Goal: Check status: Check status

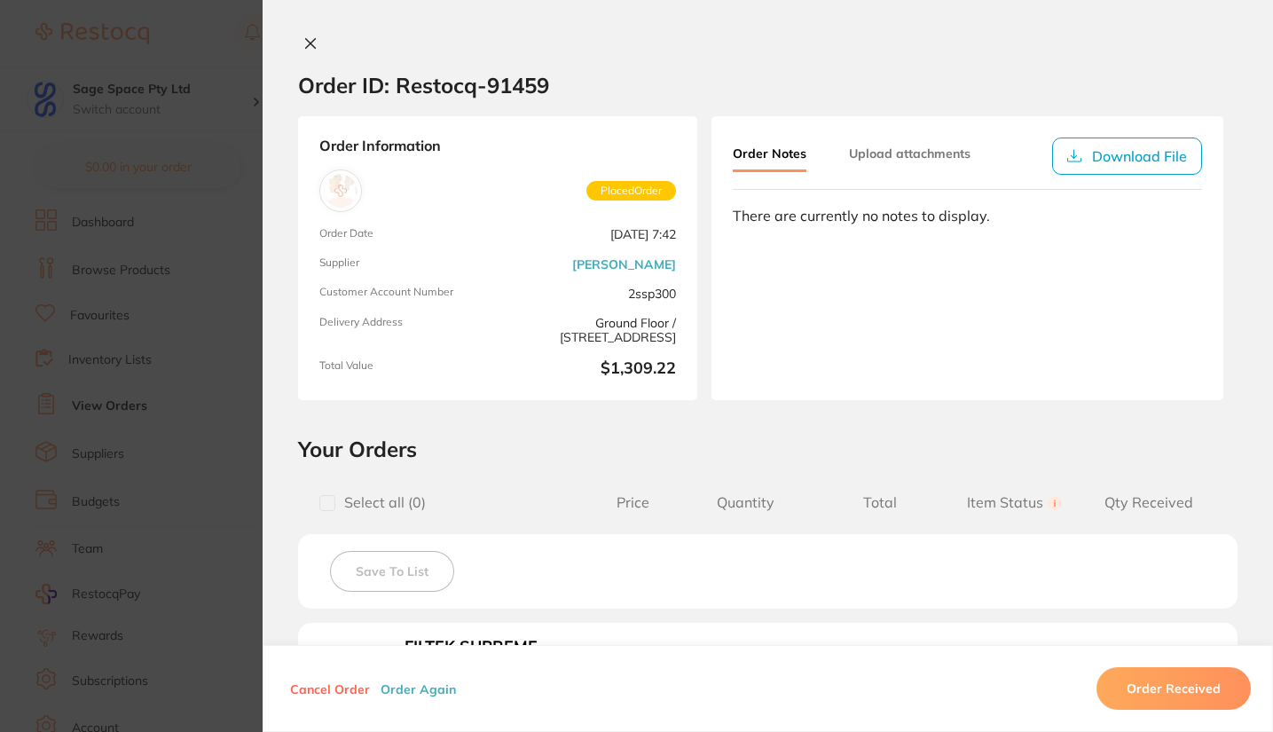
scroll to position [1490, 0]
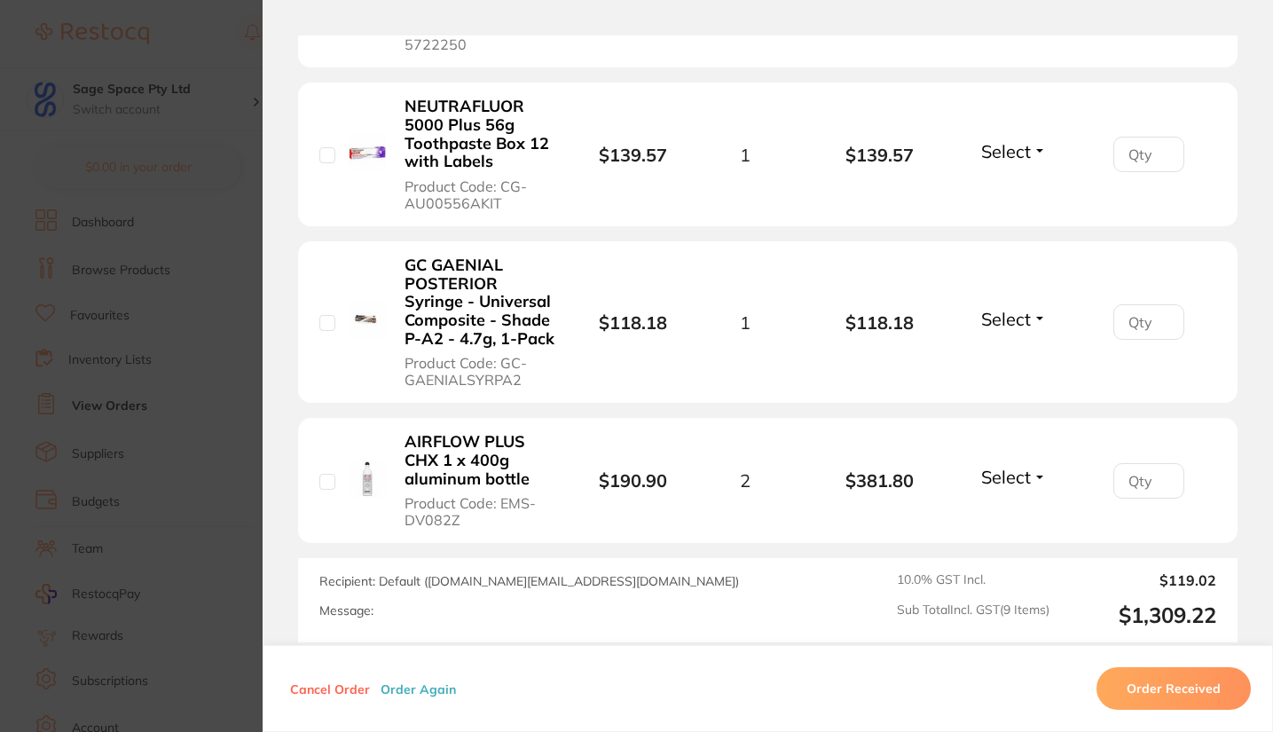
click at [219, 104] on section "Order ID: Restocq- 91459 Order Information Placed Order Order Date Aug 27 2025,…" at bounding box center [636, 366] width 1273 height 732
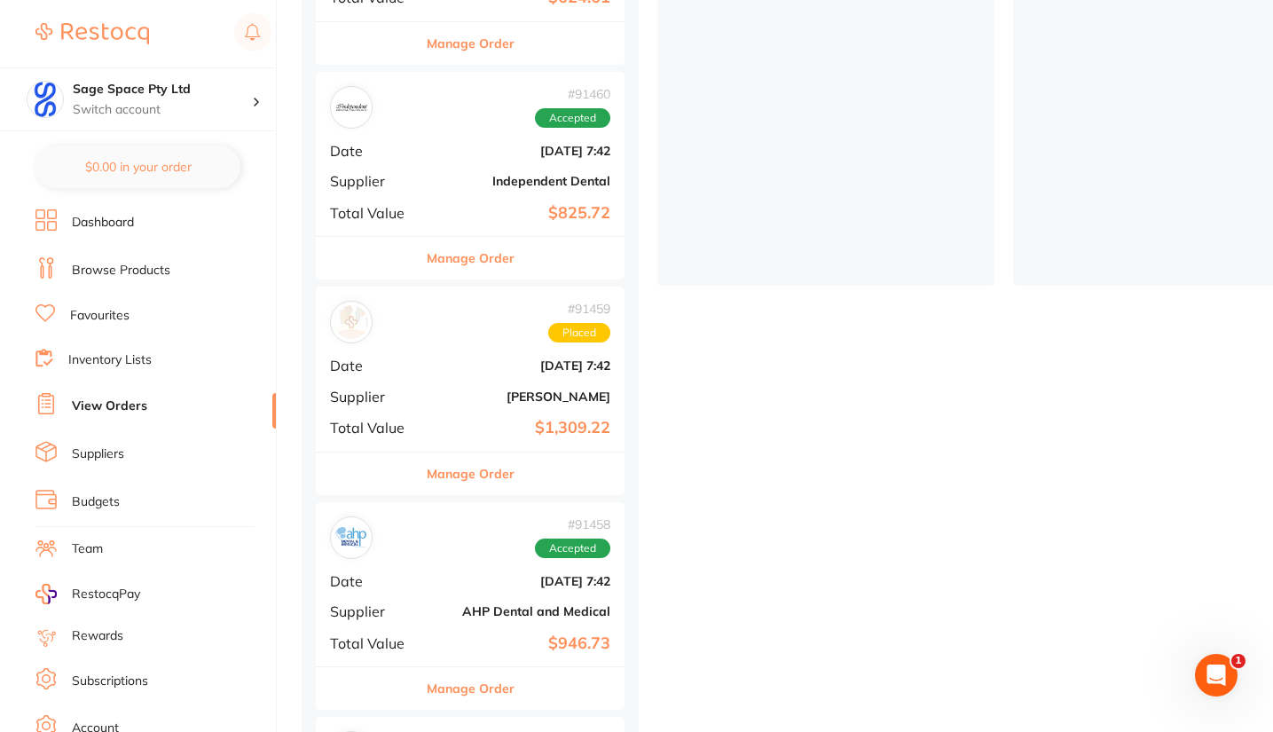
scroll to position [417, 0]
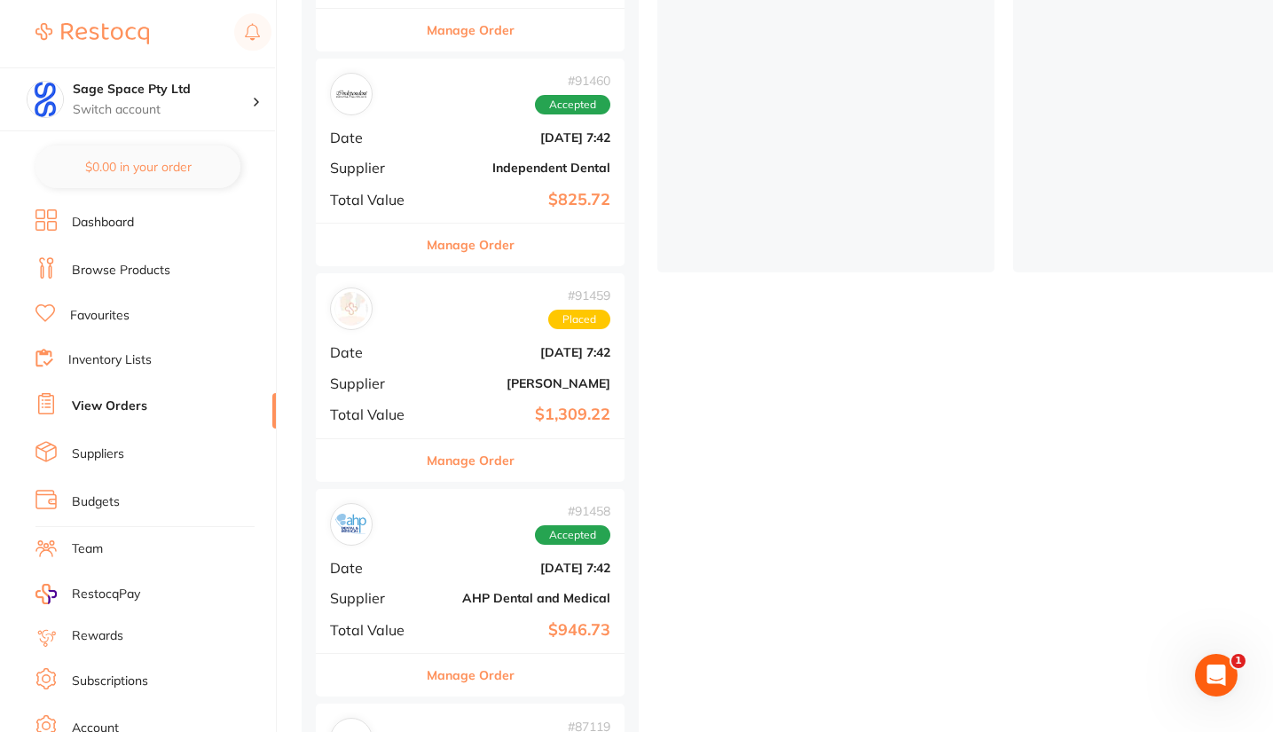
click at [496, 542] on div "# 91458 Accepted Date Aug 27 2025, 7:42 Supplier AHP Dental and Medical Total V…" at bounding box center [470, 571] width 309 height 164
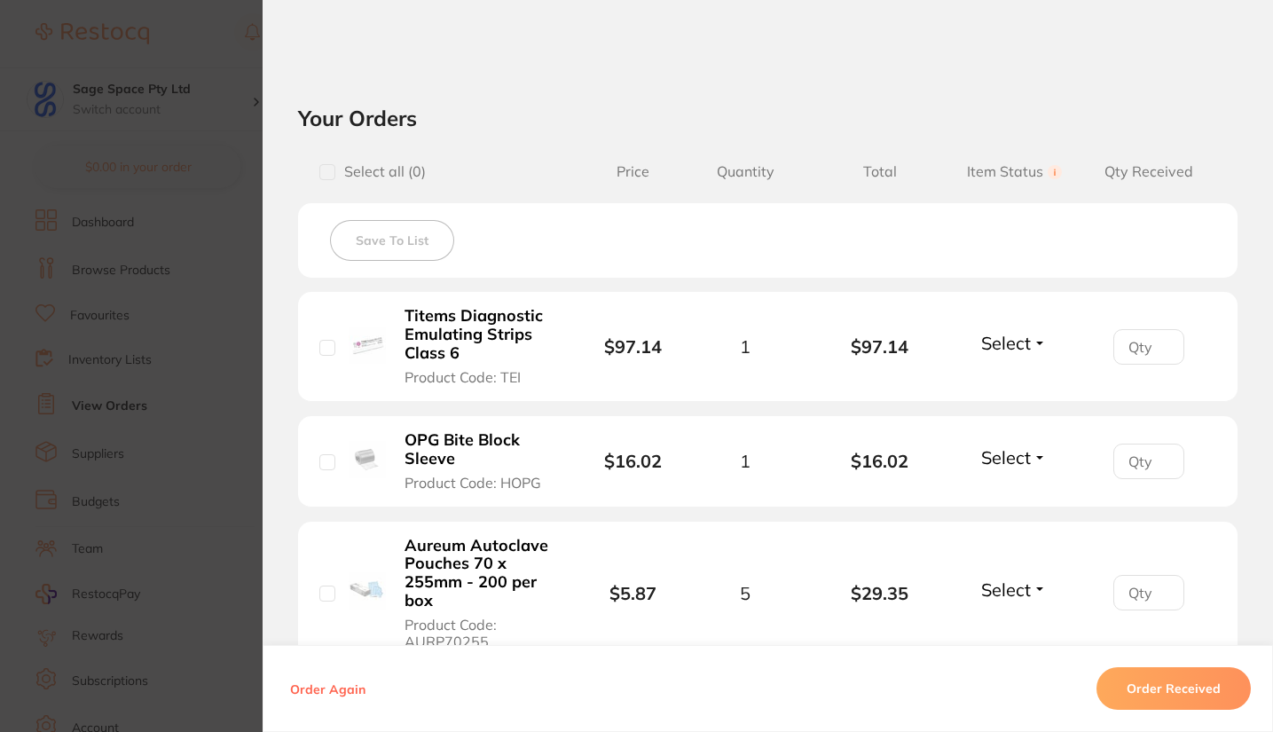
scroll to position [560, 0]
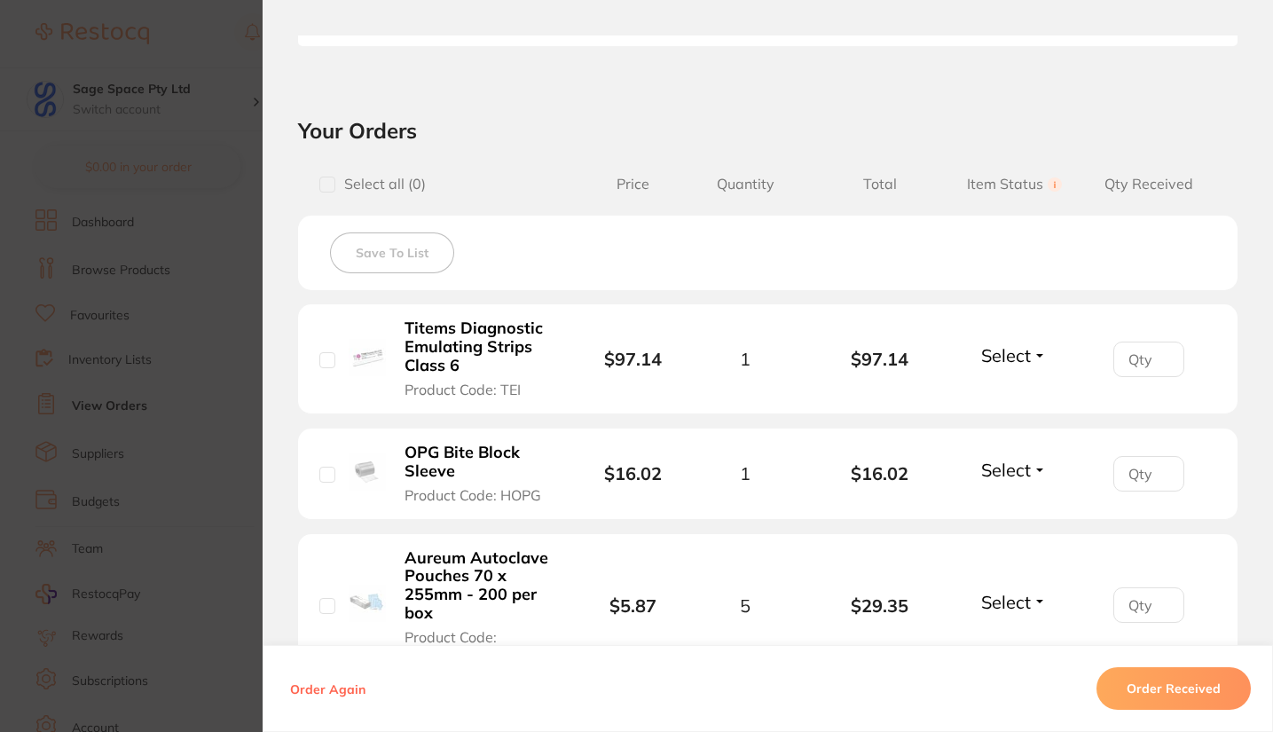
click at [218, 128] on section "Order ID: Restocq- 91458 Order Information Accepted Order Order Date Aug 27 202…" at bounding box center [636, 366] width 1273 height 732
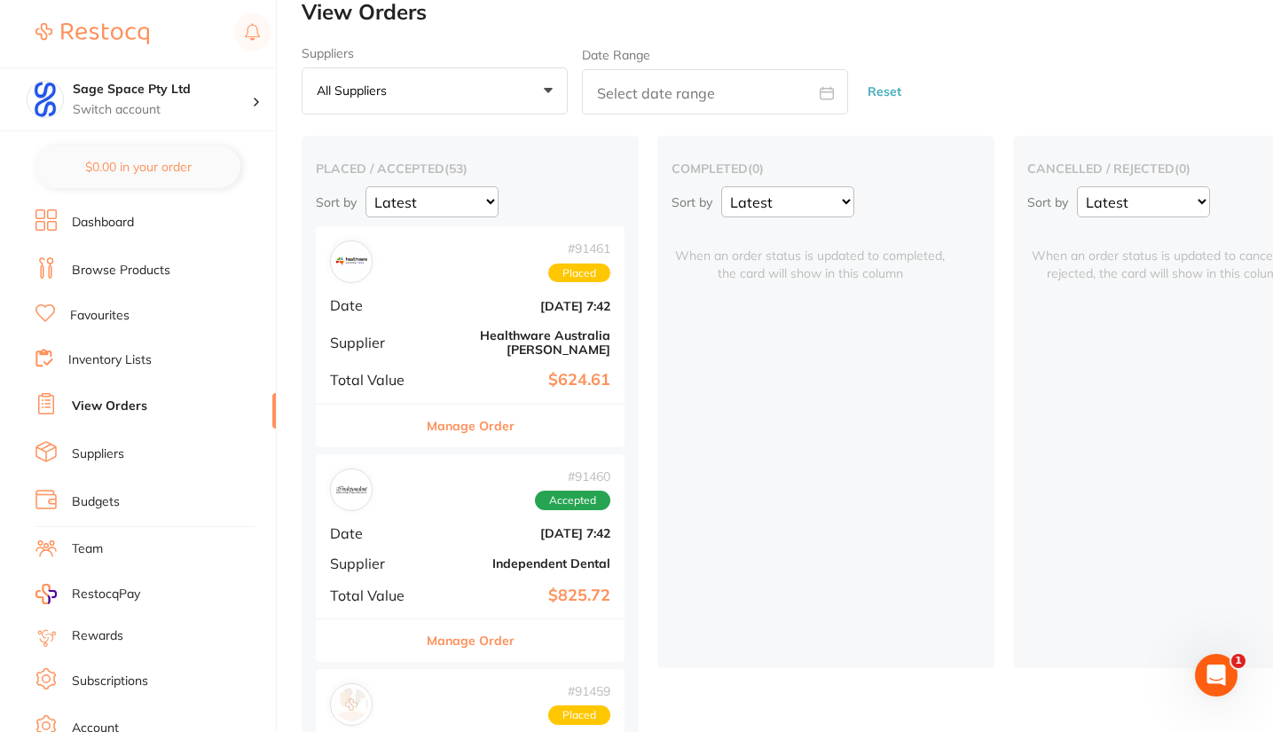
scroll to position [14, 0]
